Goal: Information Seeking & Learning: Learn about a topic

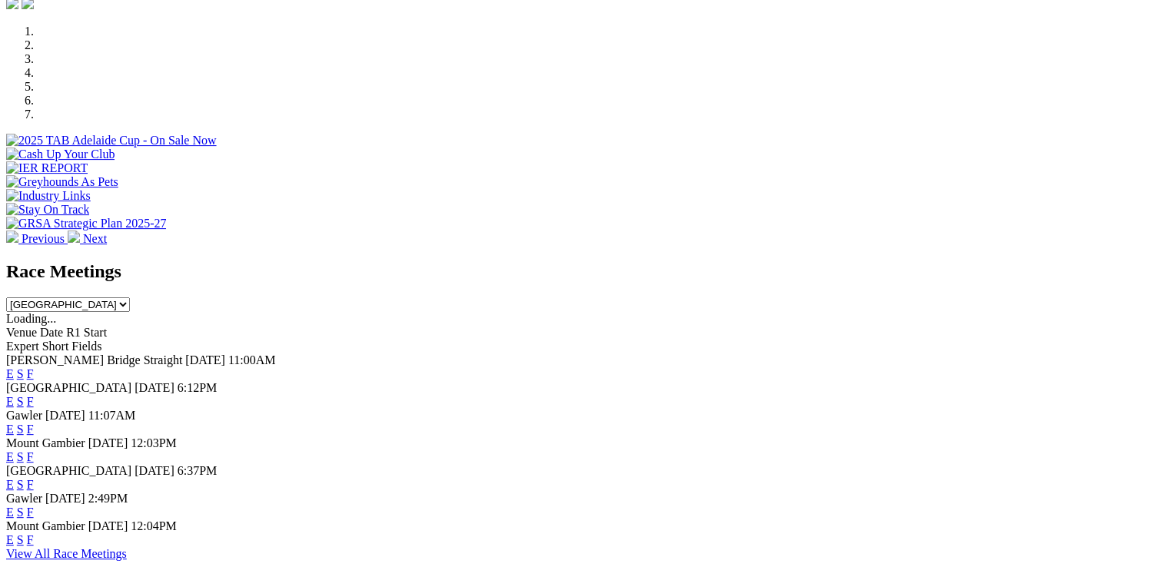
scroll to position [615, 0]
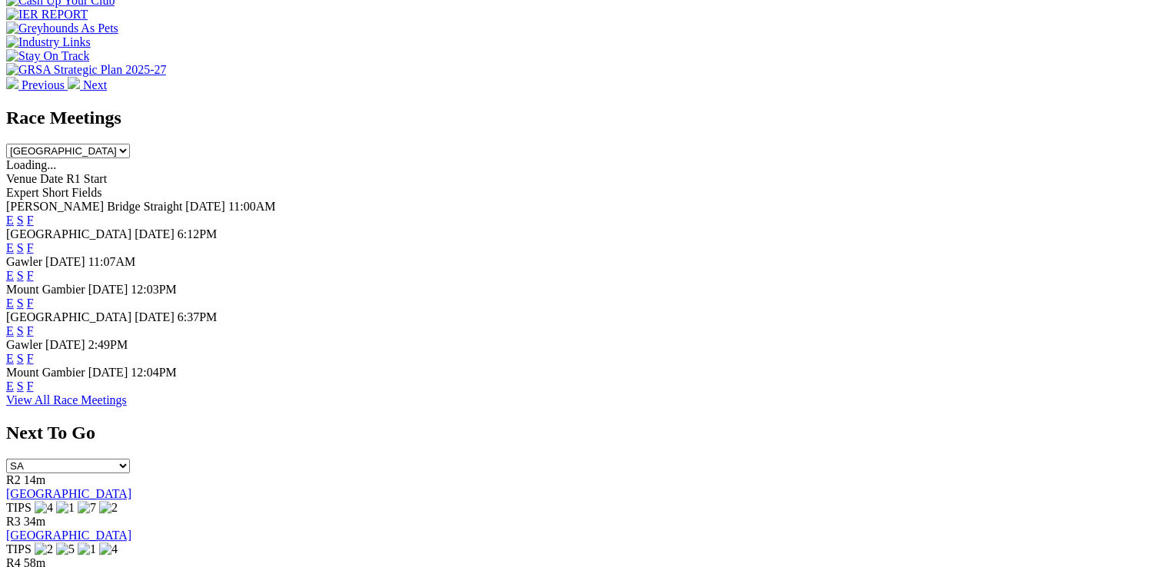
click at [34, 393] on link "F" at bounding box center [30, 386] width 7 height 13
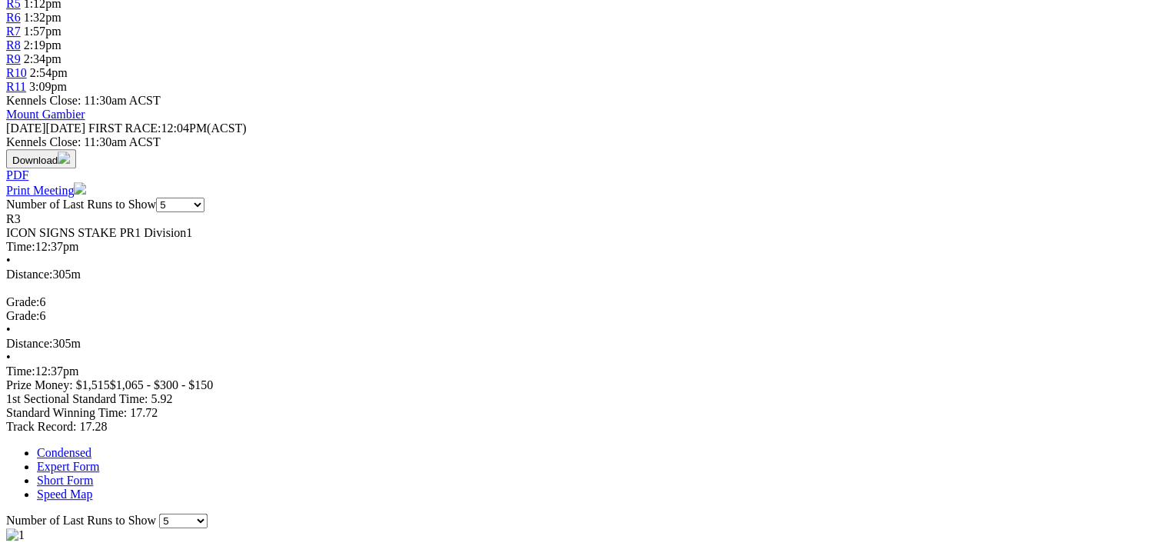
scroll to position [692, 0]
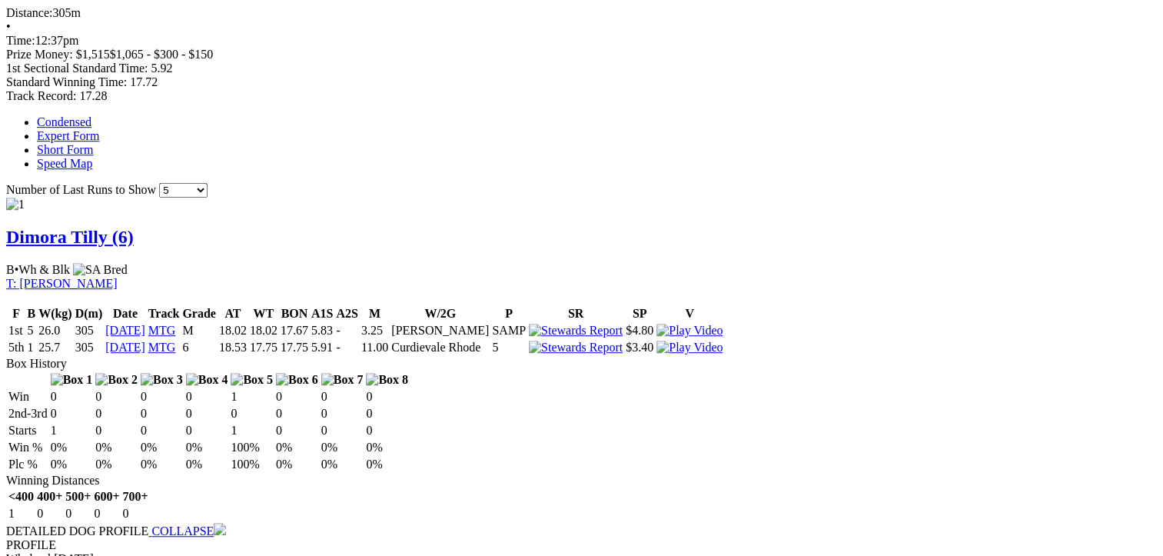
scroll to position [999, 0]
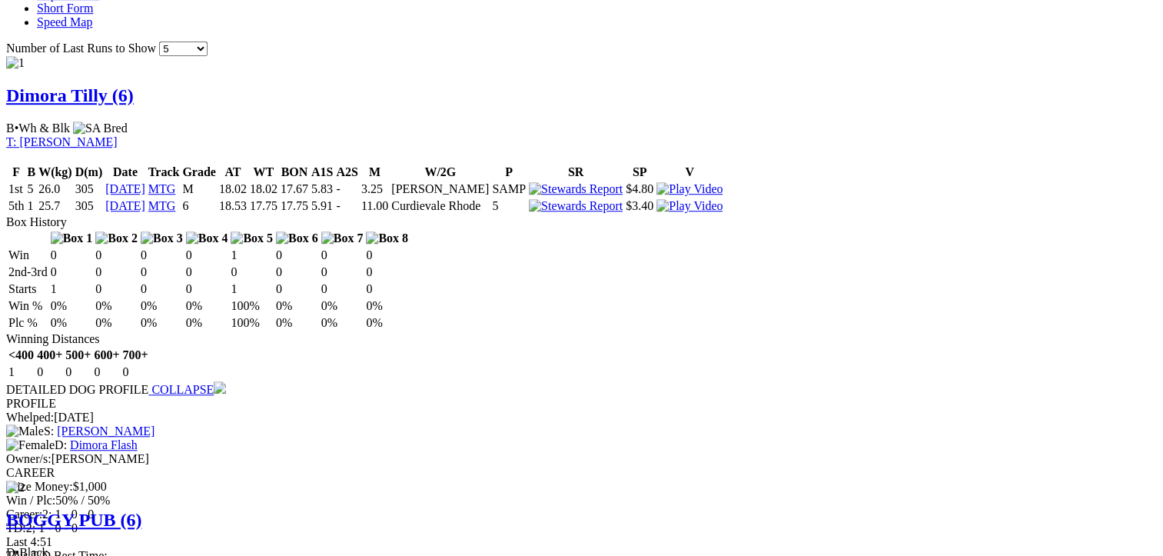
scroll to position [1085, 0]
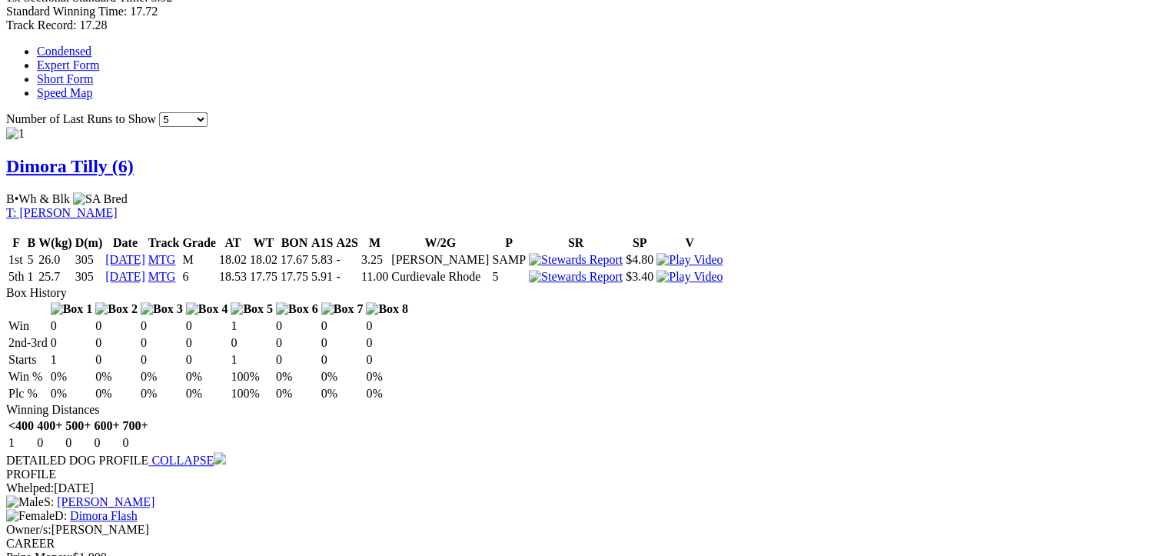
scroll to position [999, 0]
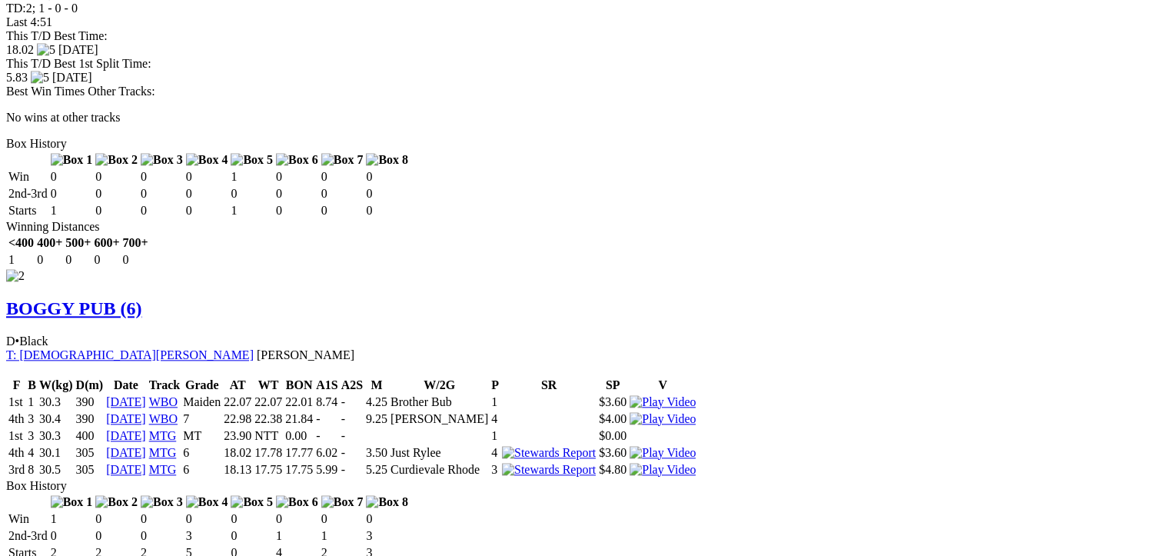
scroll to position [1623, 0]
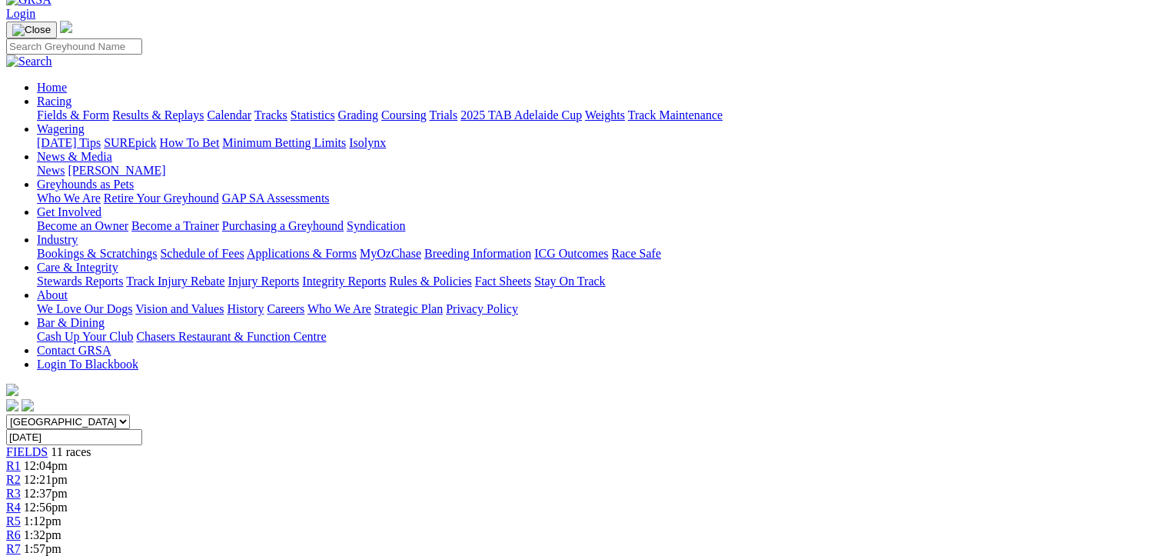
scroll to position [0, 0]
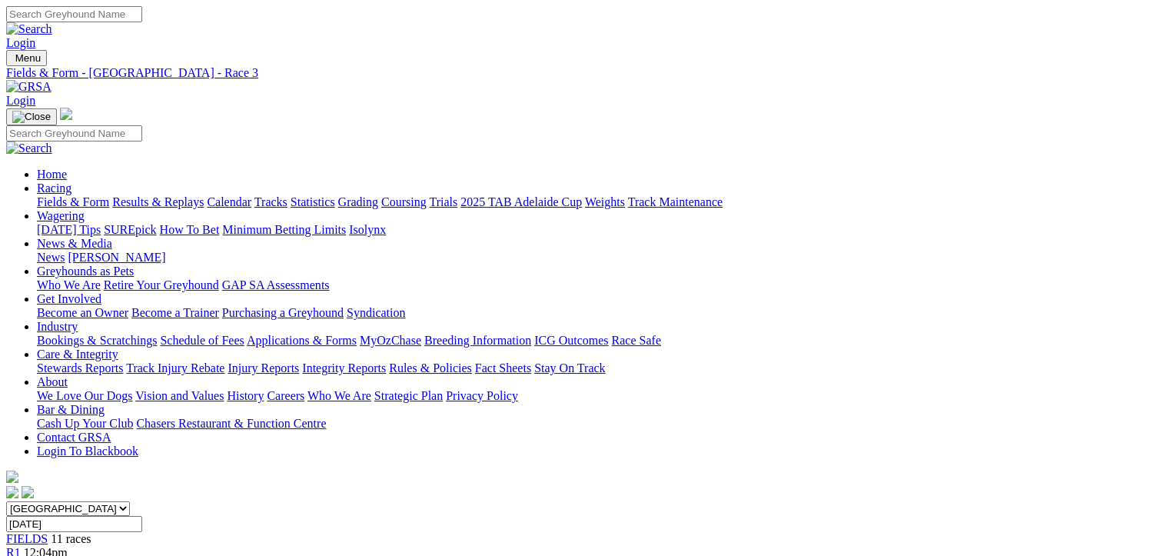
click at [48, 532] on span "FIELDS" at bounding box center [27, 538] width 42 height 13
